Goal: Find specific page/section: Find specific page/section

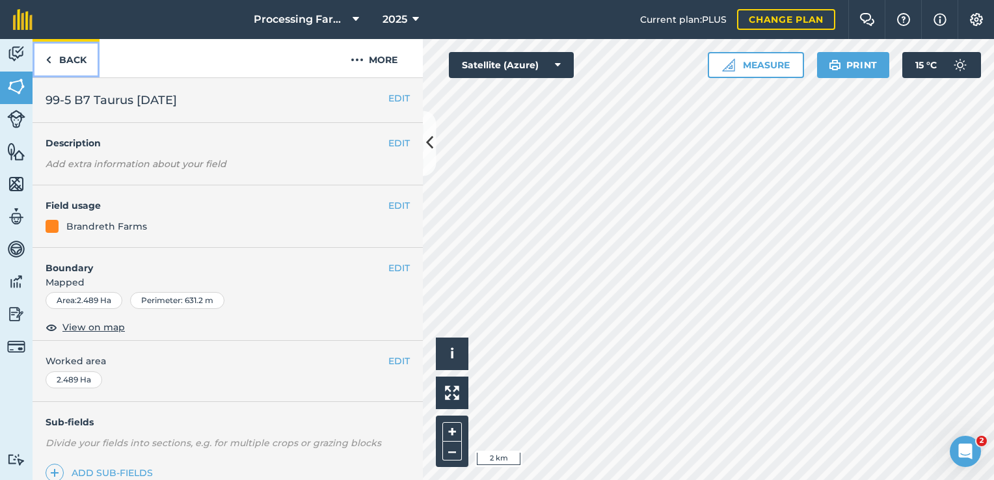
click at [59, 64] on link "Back" at bounding box center [66, 58] width 67 height 38
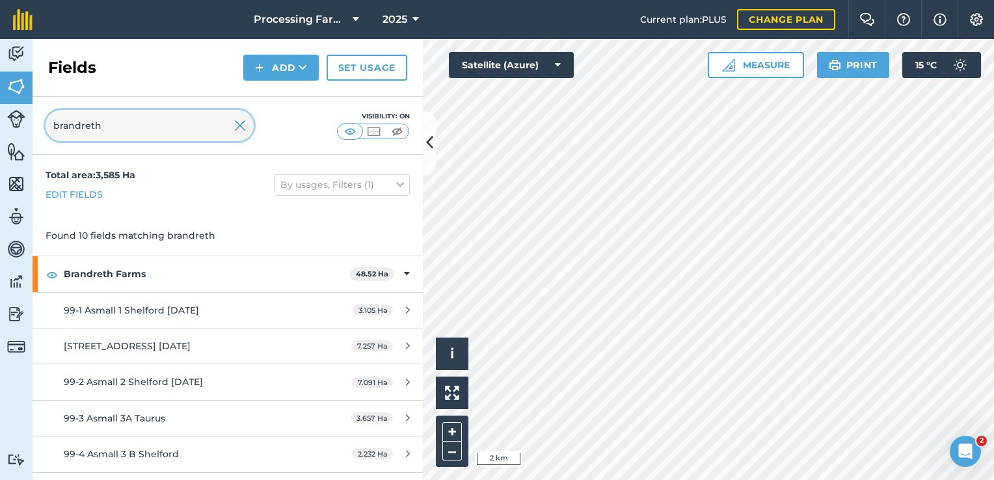
click at [168, 131] on input "brandreth" at bounding box center [150, 125] width 208 height 31
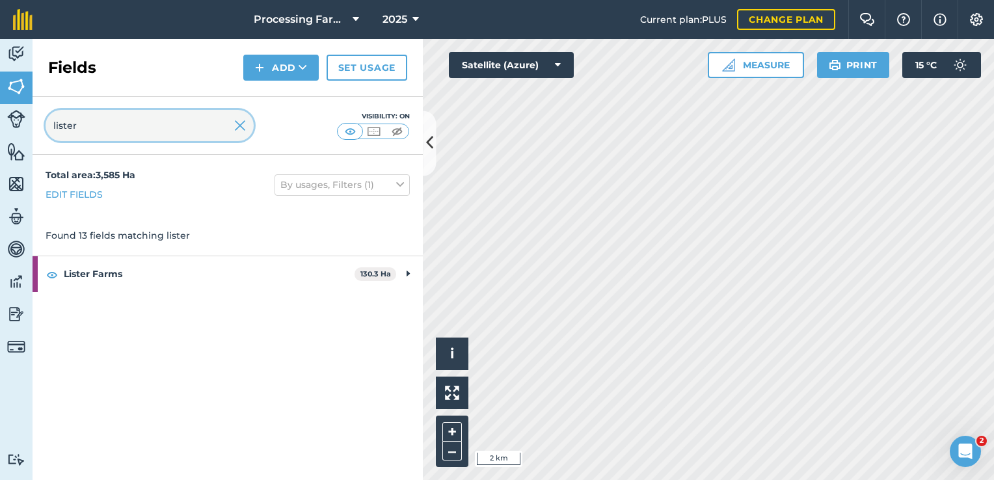
type input "lister"
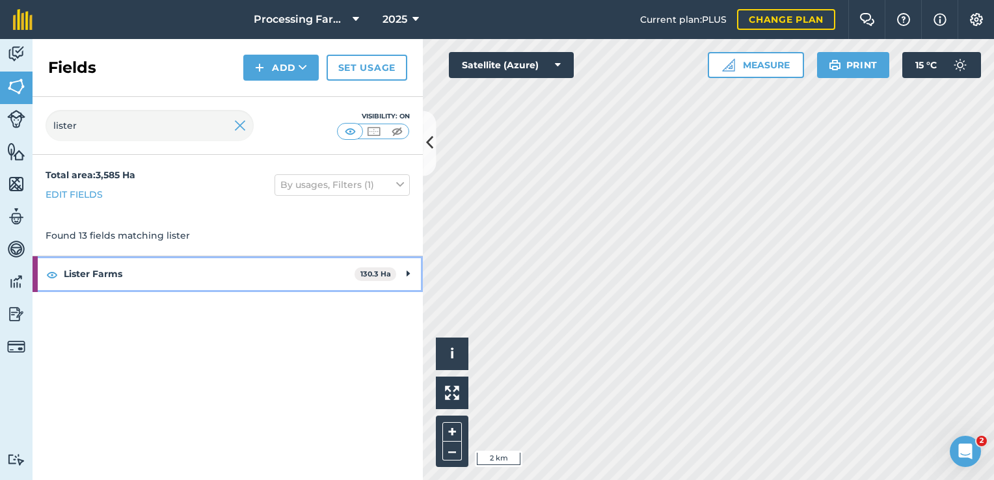
click at [153, 287] on strong "Lister Farms" at bounding box center [209, 273] width 291 height 35
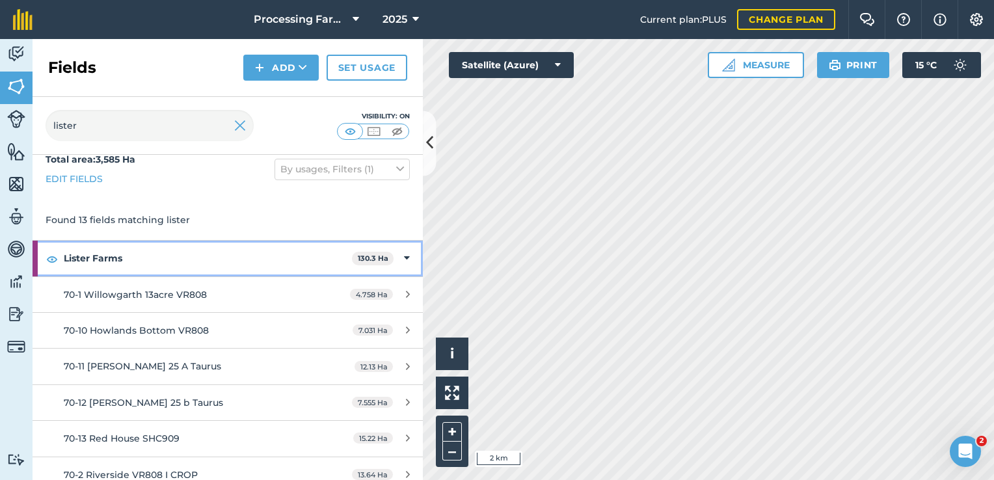
scroll to position [16, 0]
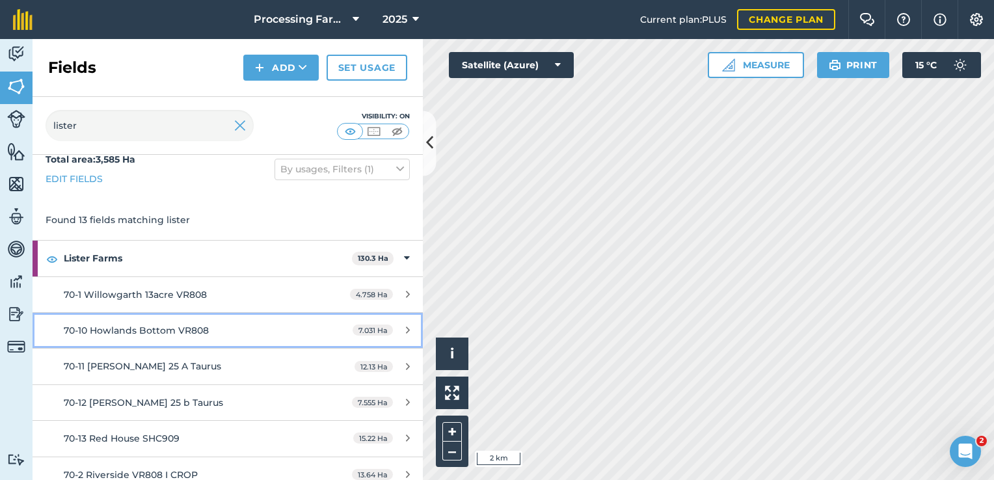
click at [207, 334] on div "70-10 Howlands Bottom VR808" at bounding box center [186, 330] width 245 height 14
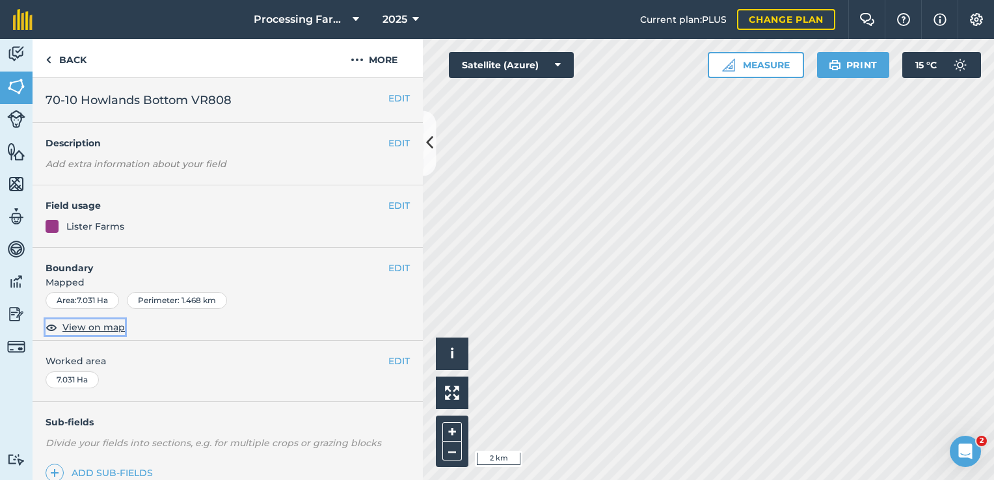
click at [93, 326] on span "View on map" at bounding box center [93, 327] width 62 height 14
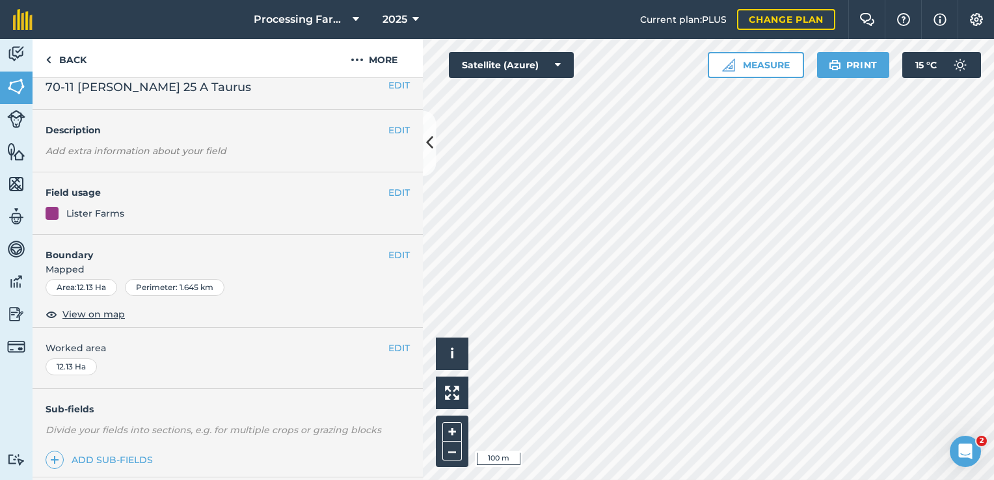
scroll to position [166, 0]
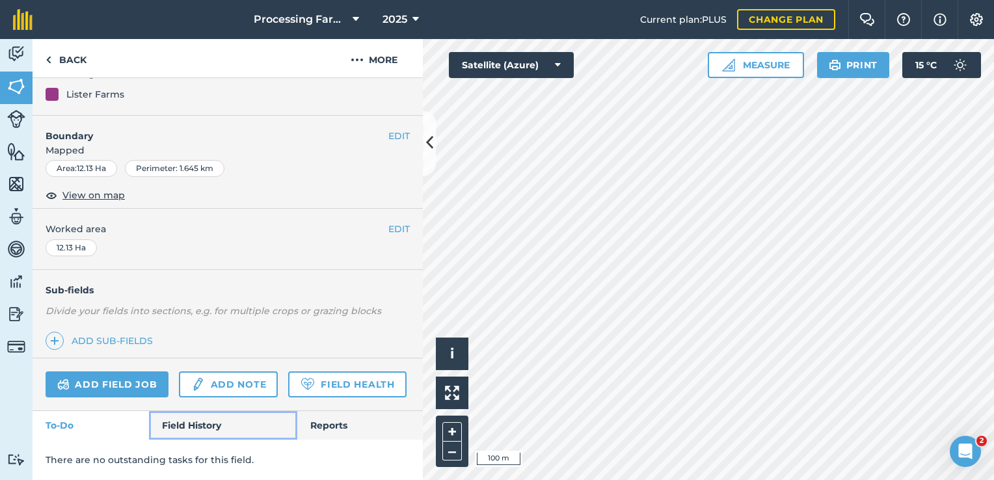
click at [178, 435] on link "Field History" at bounding box center [223, 425] width 148 height 29
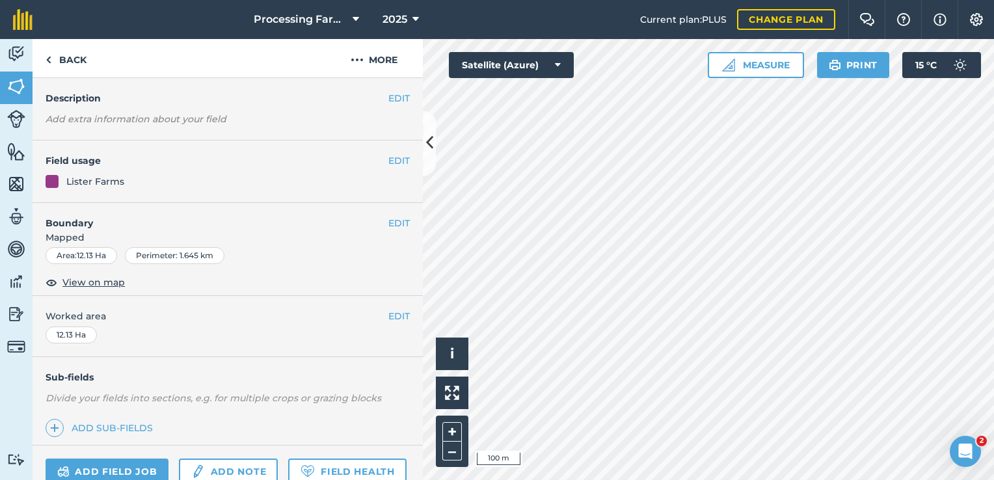
scroll to position [32, 0]
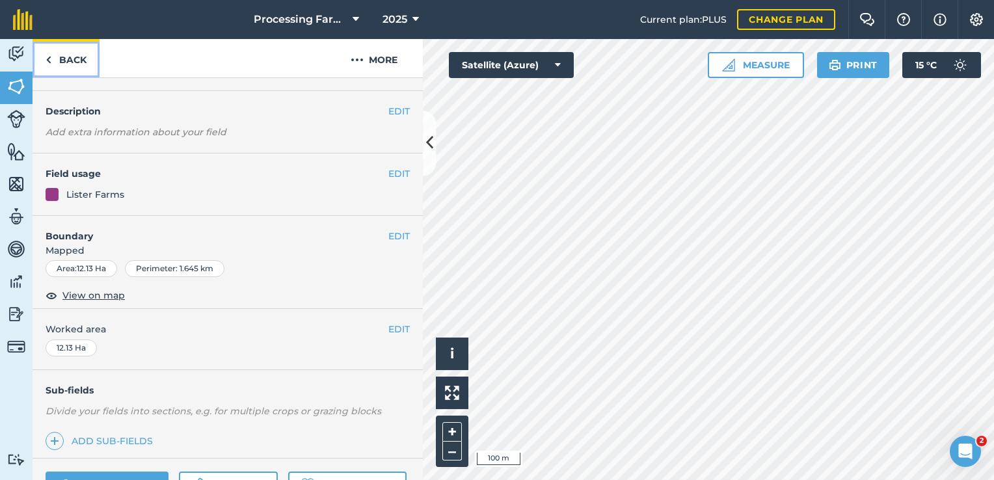
click at [60, 57] on link "Back" at bounding box center [66, 58] width 67 height 38
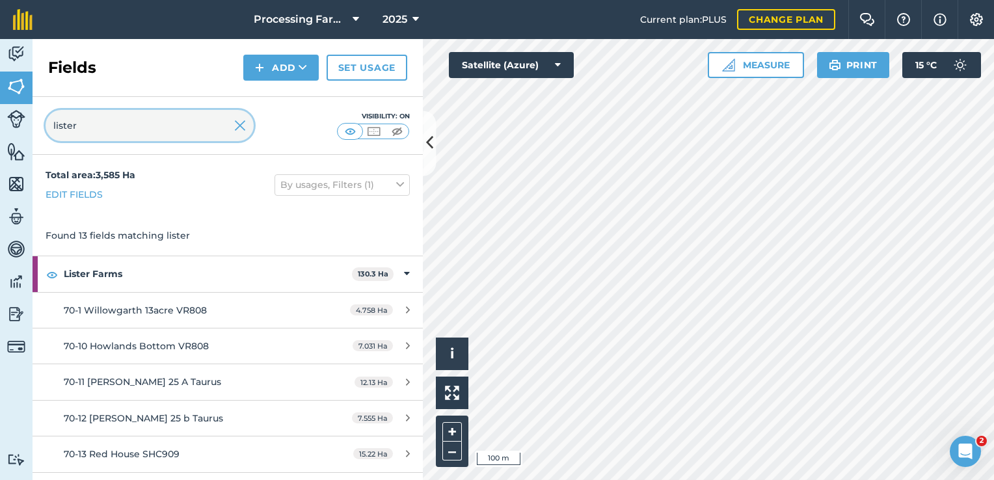
click at [126, 127] on input "lister" at bounding box center [150, 125] width 208 height 31
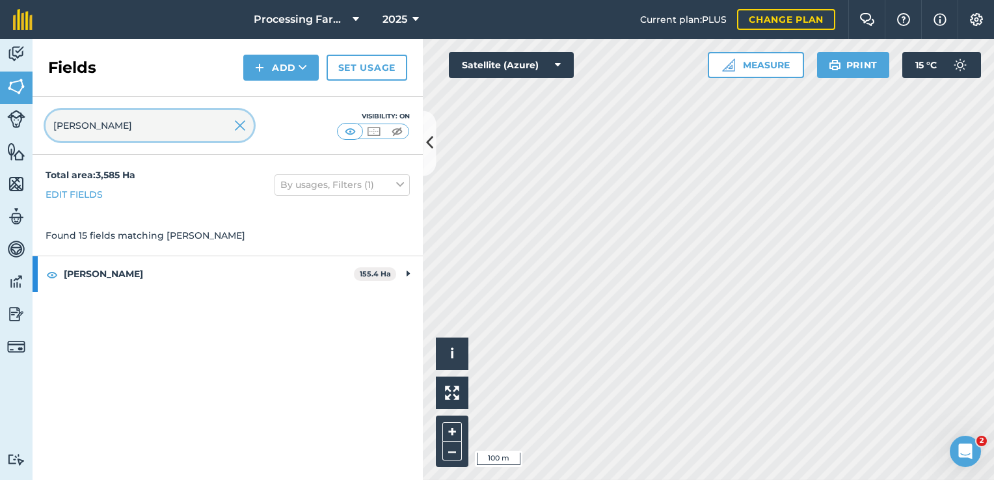
type input "[PERSON_NAME]"
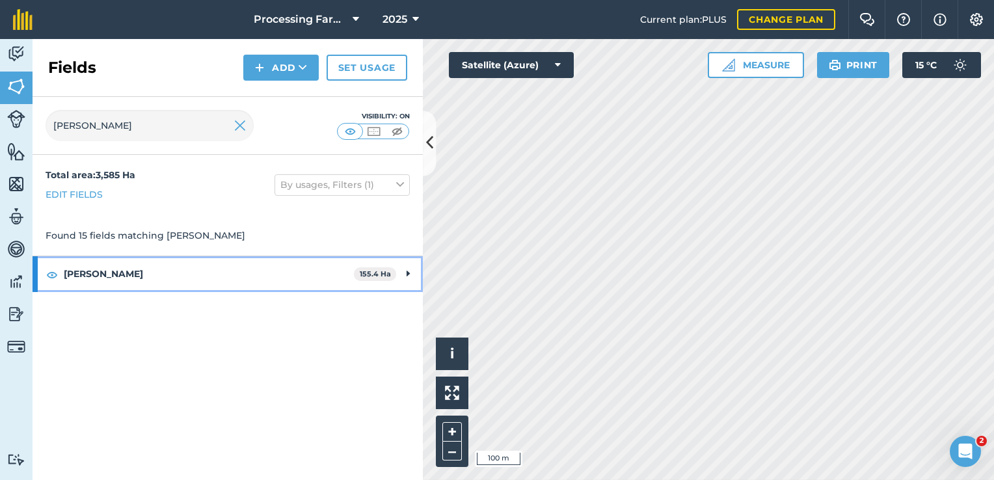
click at [83, 263] on strong "[PERSON_NAME]" at bounding box center [209, 273] width 290 height 35
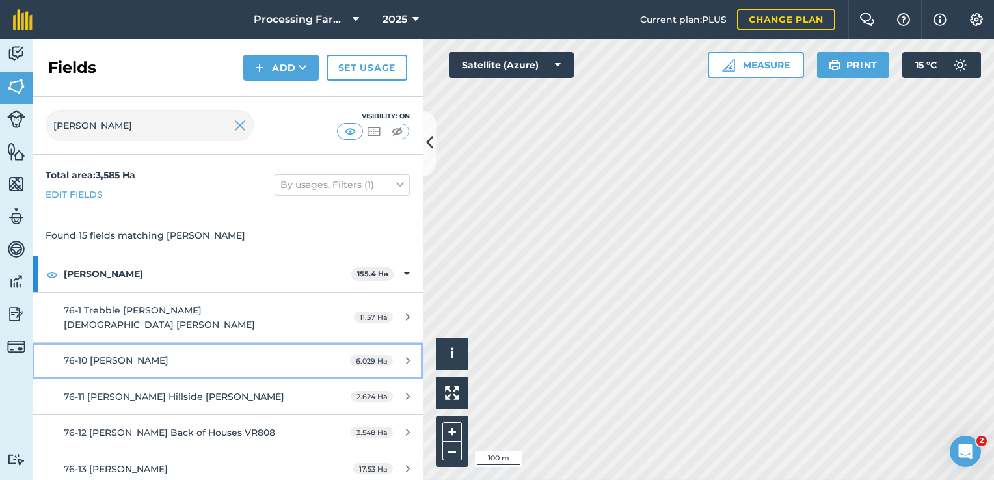
click at [130, 354] on span "76-10 [PERSON_NAME]" at bounding box center [116, 360] width 105 height 12
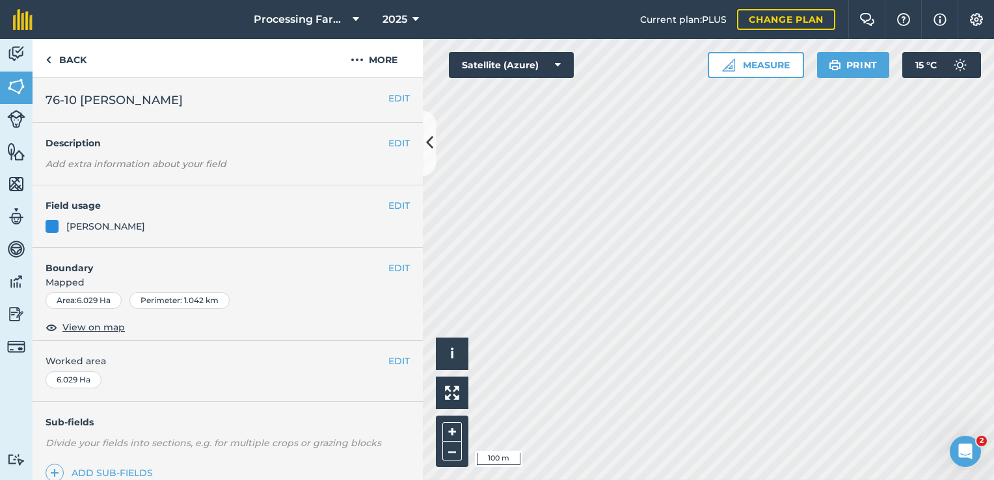
scroll to position [166, 0]
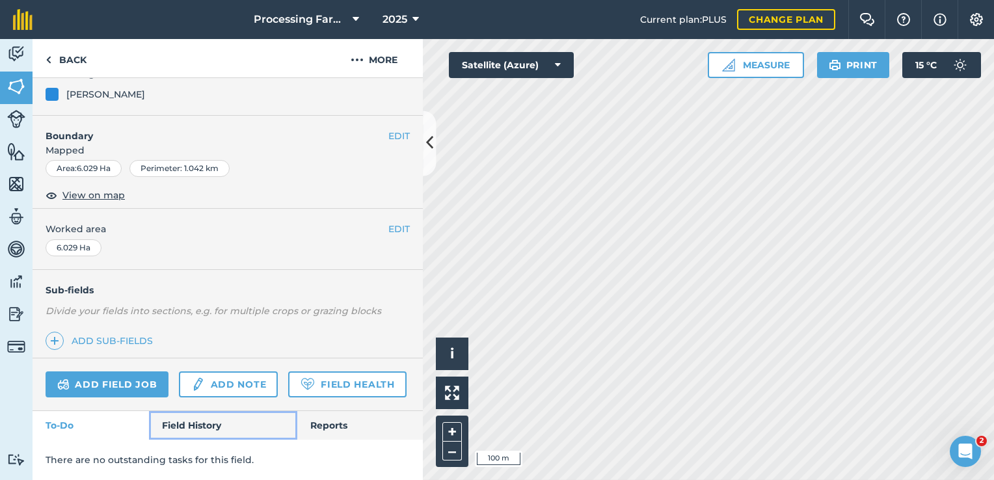
click at [203, 436] on link "Field History" at bounding box center [223, 425] width 148 height 29
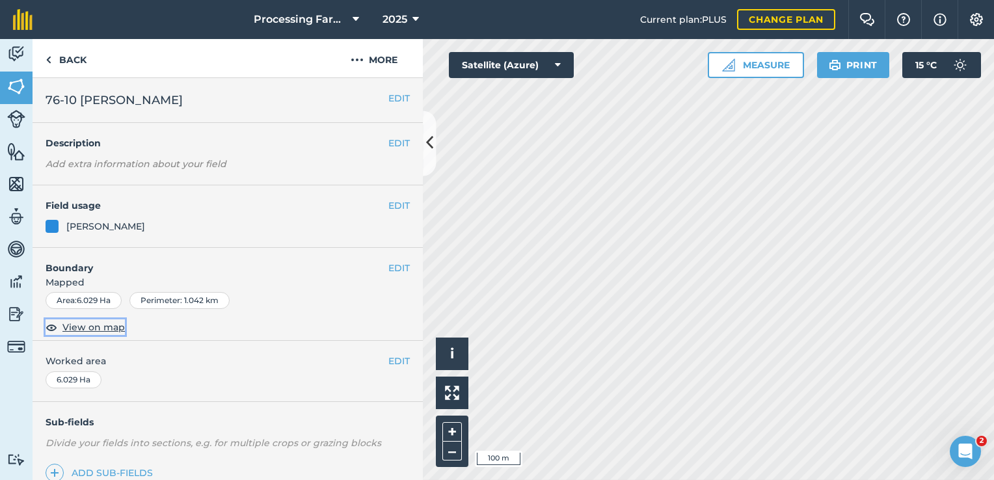
click at [87, 327] on span "View on map" at bounding box center [93, 327] width 62 height 14
click at [72, 57] on link "Back" at bounding box center [66, 58] width 67 height 38
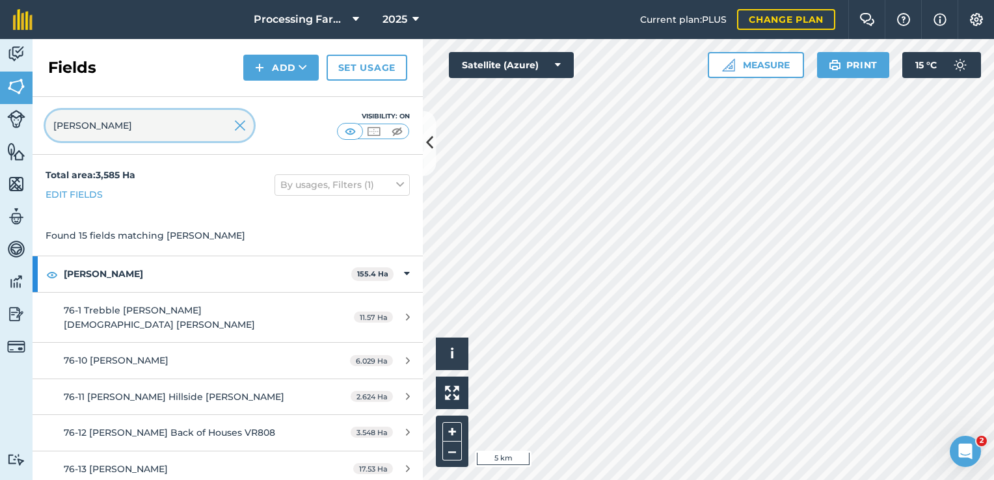
click at [124, 121] on input "[PERSON_NAME]" at bounding box center [150, 125] width 208 height 31
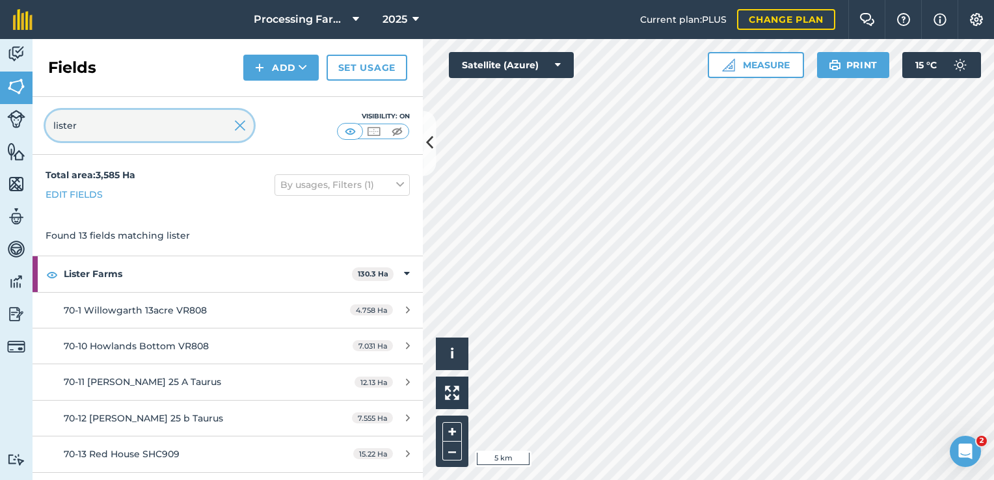
type input "lister"
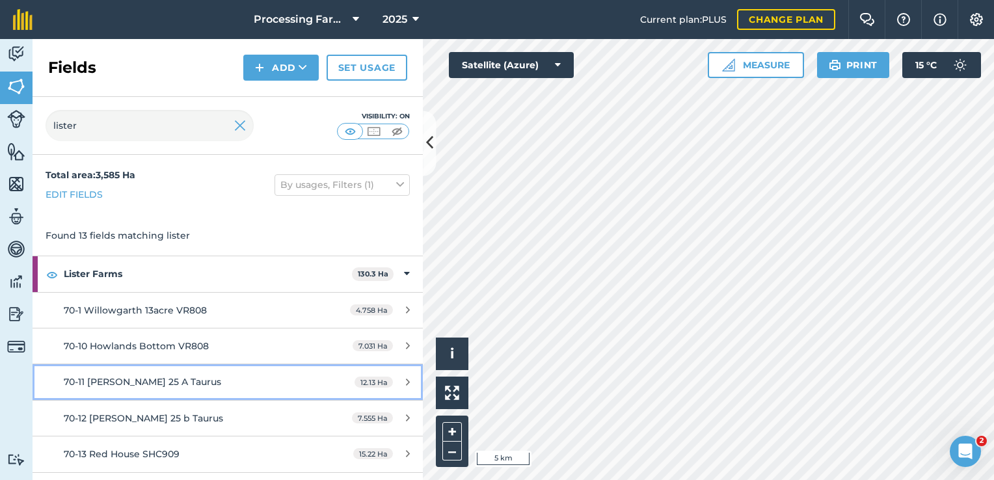
click at [197, 381] on div "70-11 [PERSON_NAME] 25 A Taurus" at bounding box center [186, 382] width 245 height 14
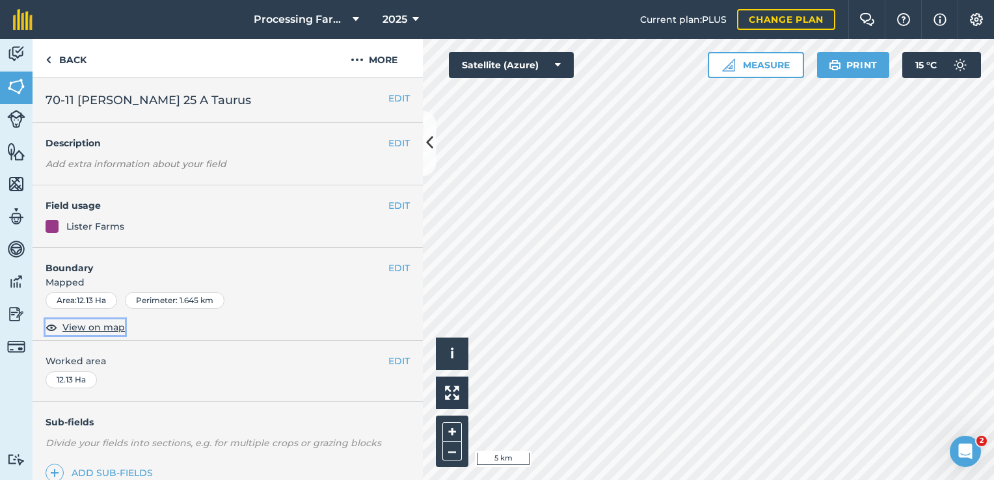
click at [98, 329] on span "View on map" at bounding box center [93, 327] width 62 height 14
